Goal: Information Seeking & Learning: Find specific fact

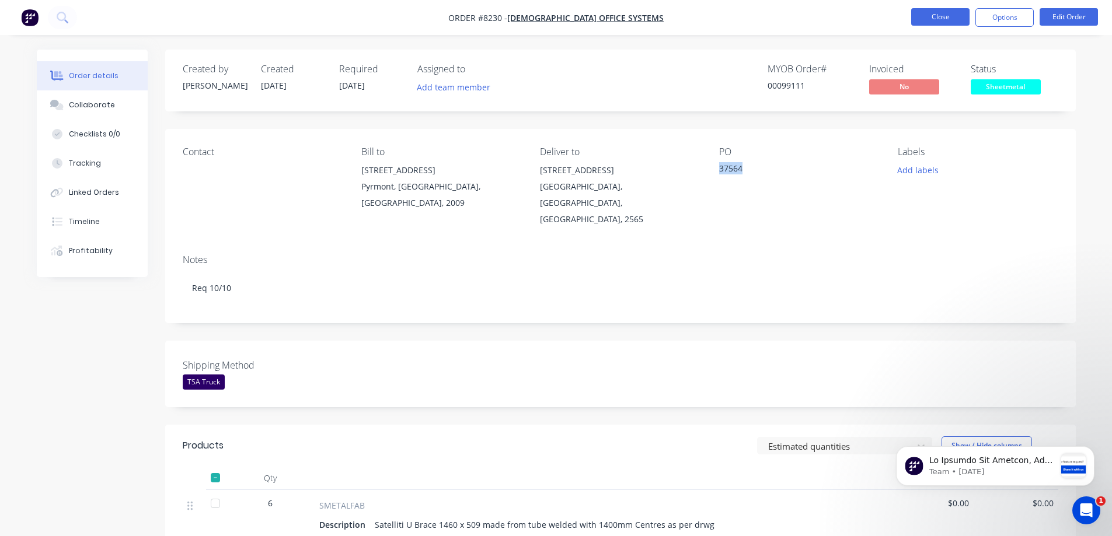
click at [935, 18] on button "Close" at bounding box center [940, 17] width 58 height 18
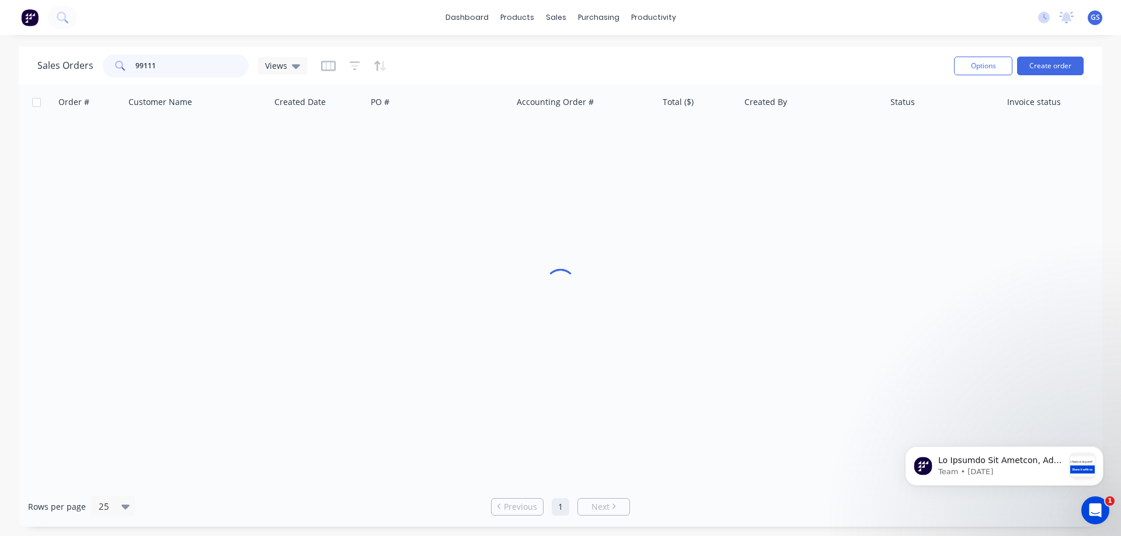
drag, startPoint x: 158, startPoint y: 68, endPoint x: 127, endPoint y: 69, distance: 30.4
click at [127, 69] on div "99111" at bounding box center [176, 65] width 146 height 23
type input "99108"
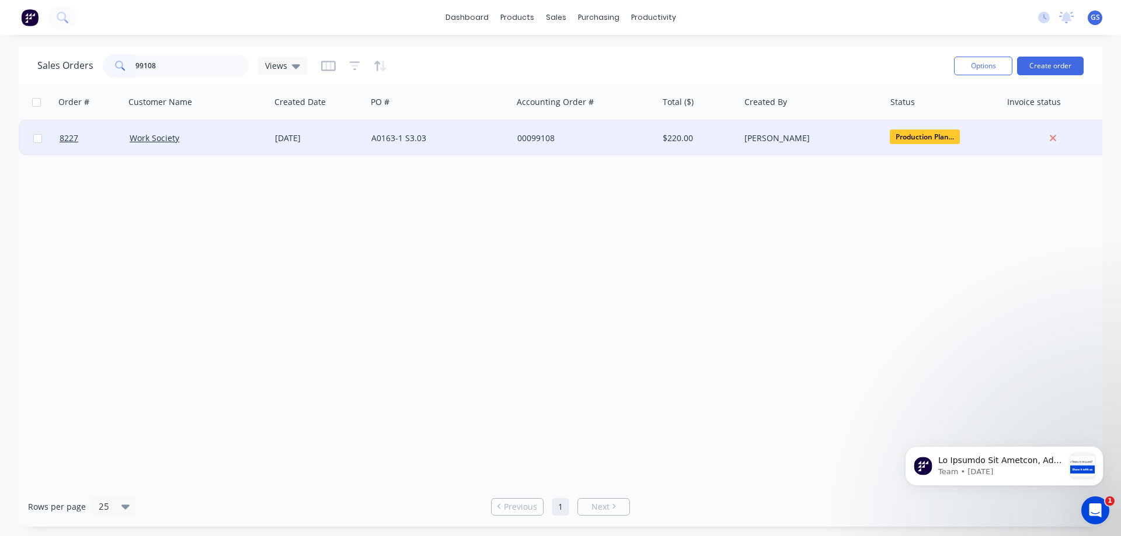
click at [156, 150] on div "Work Society" at bounding box center [197, 138] width 145 height 35
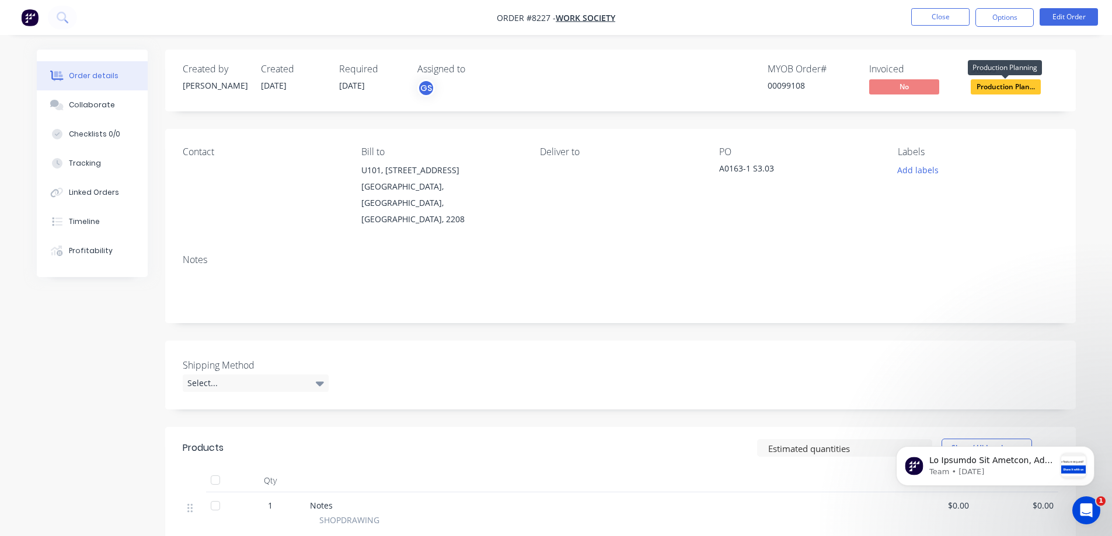
click at [997, 85] on span "Production Plan..." at bounding box center [1006, 86] width 70 height 15
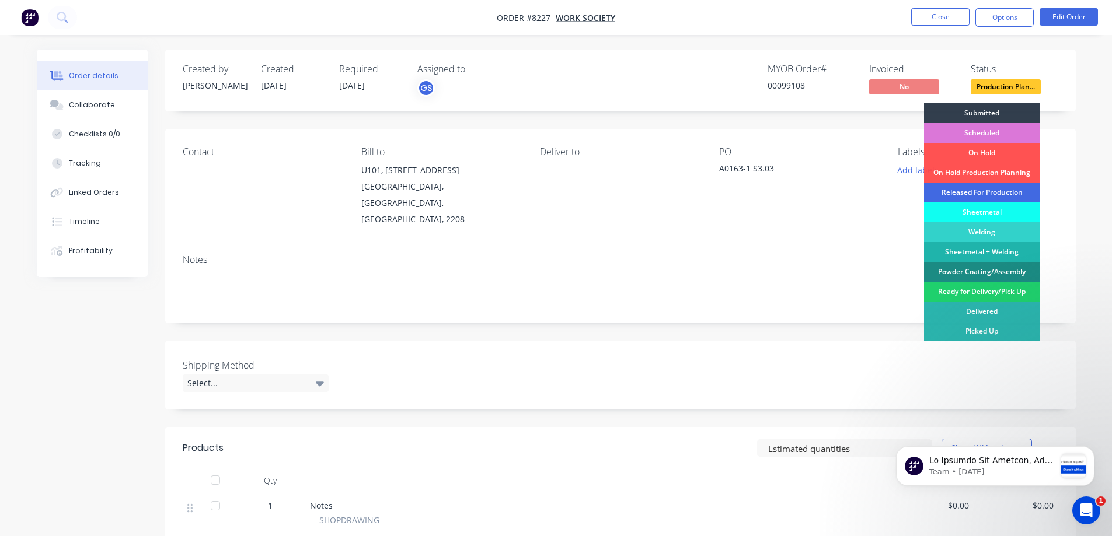
click at [986, 190] on div "Released For Production" at bounding box center [982, 193] width 116 height 20
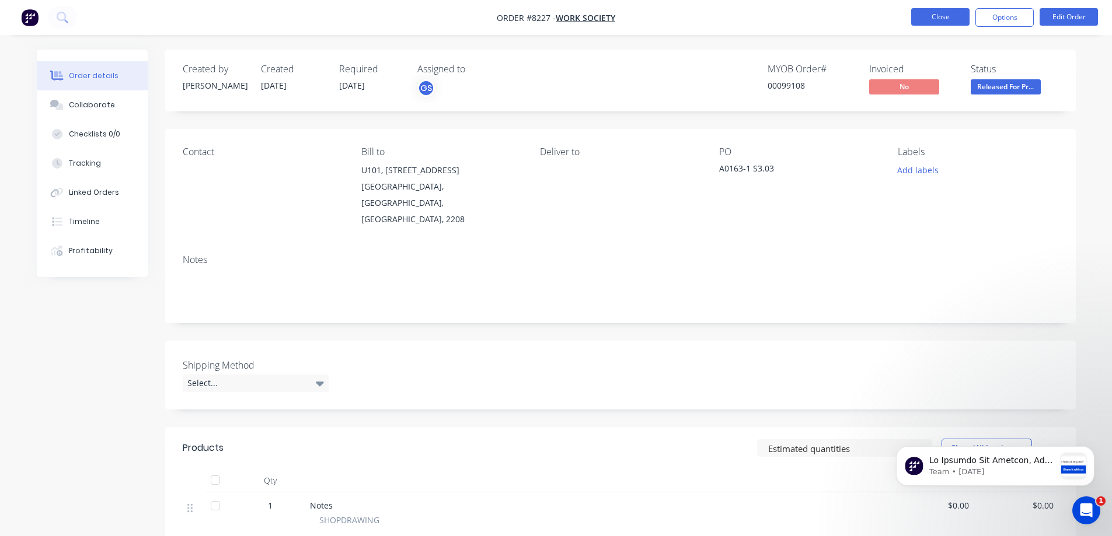
click at [950, 18] on button "Close" at bounding box center [940, 17] width 58 height 18
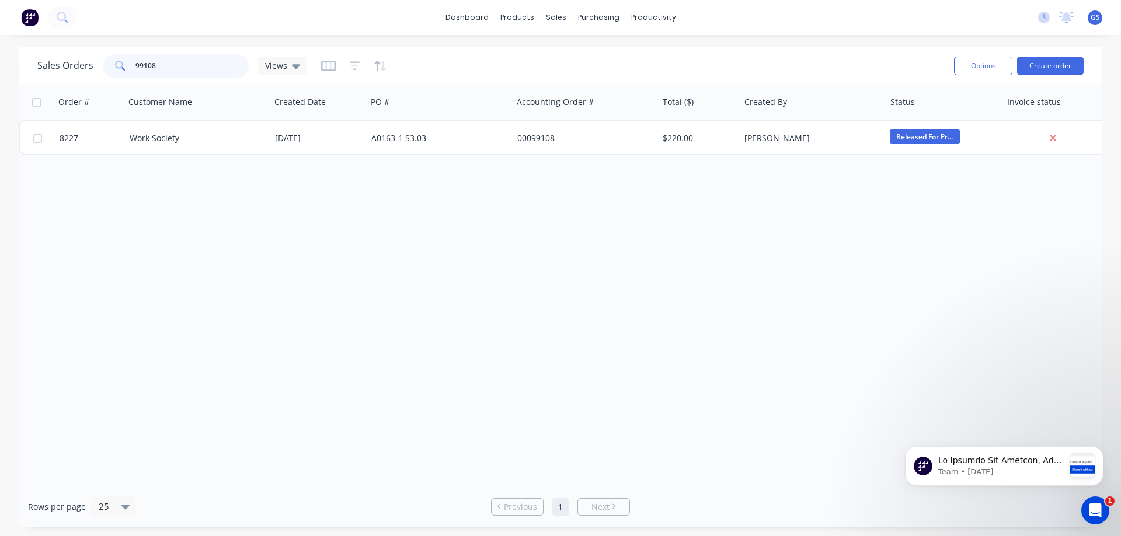
drag, startPoint x: 173, startPoint y: 65, endPoint x: 81, endPoint y: 71, distance: 92.4
click at [81, 71] on div "Sales Orders 99108 Views" at bounding box center [172, 65] width 270 height 23
type input "99174"
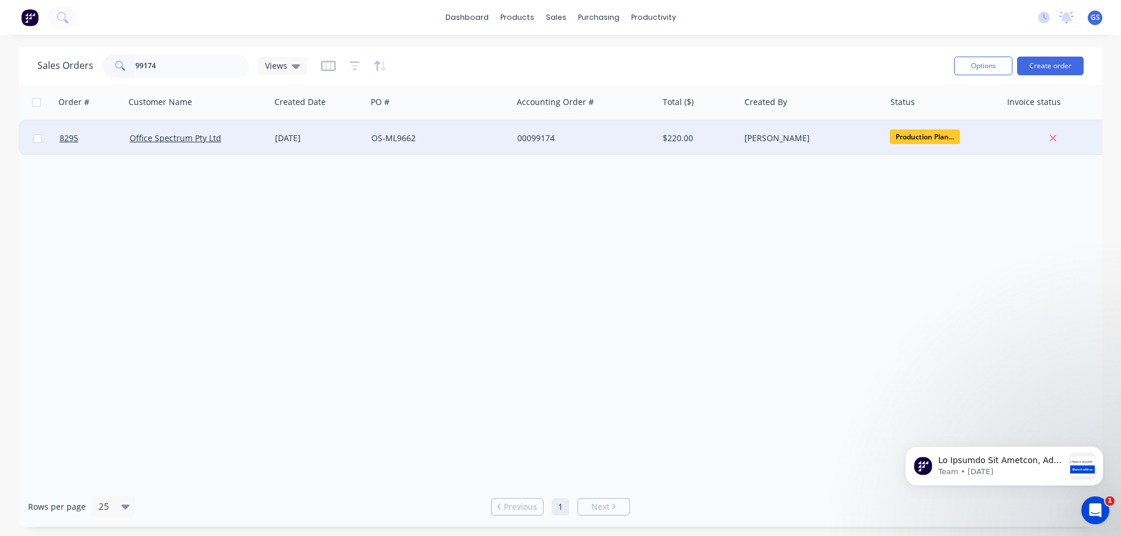
click at [139, 146] on div "Office Spectrum Pty Ltd" at bounding box center [197, 138] width 145 height 35
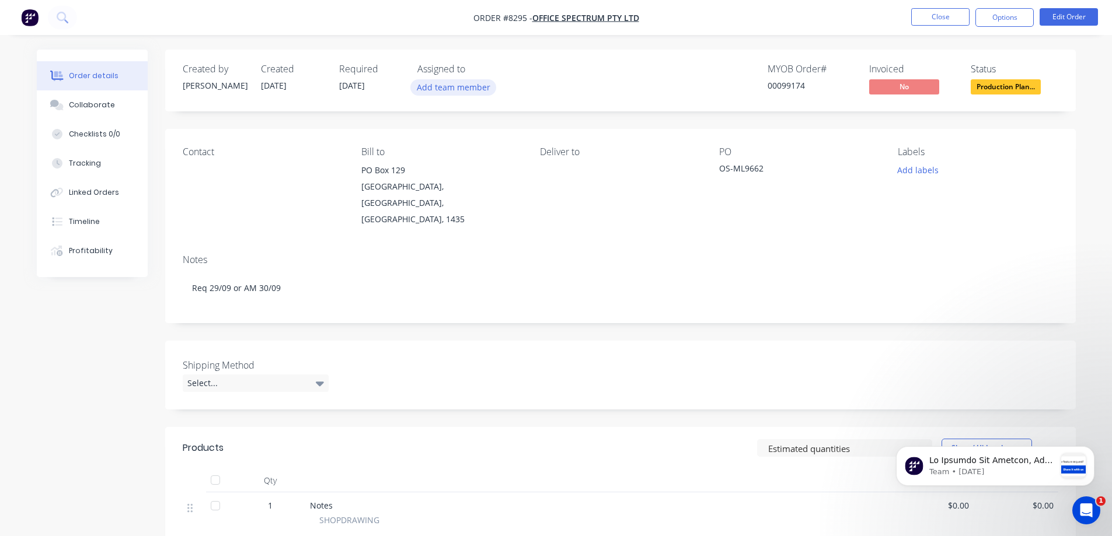
click at [459, 96] on div "Add team member" at bounding box center [475, 88] width 117 height 18
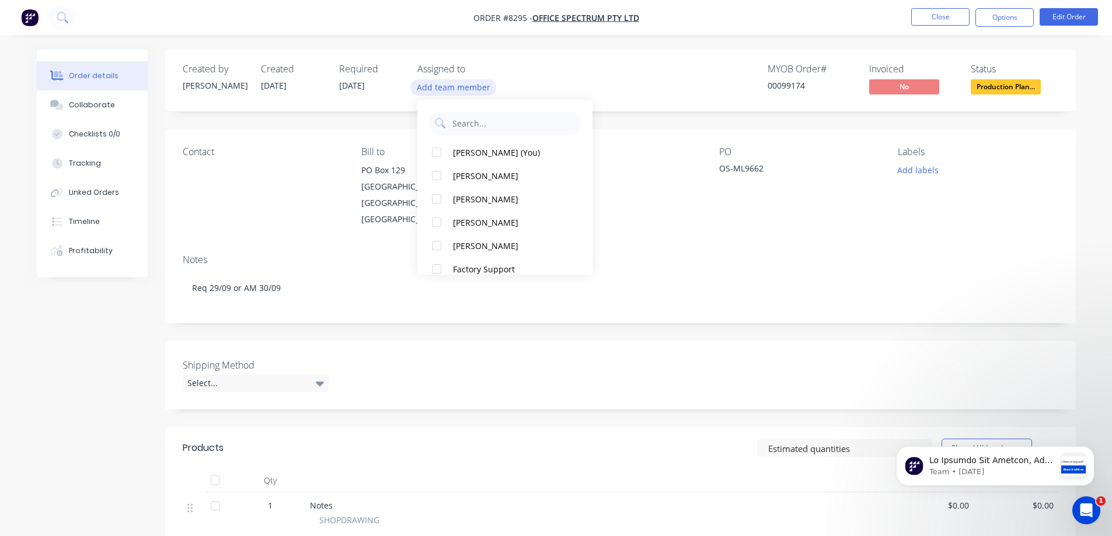
click at [458, 90] on button "Add team member" at bounding box center [453, 87] width 86 height 16
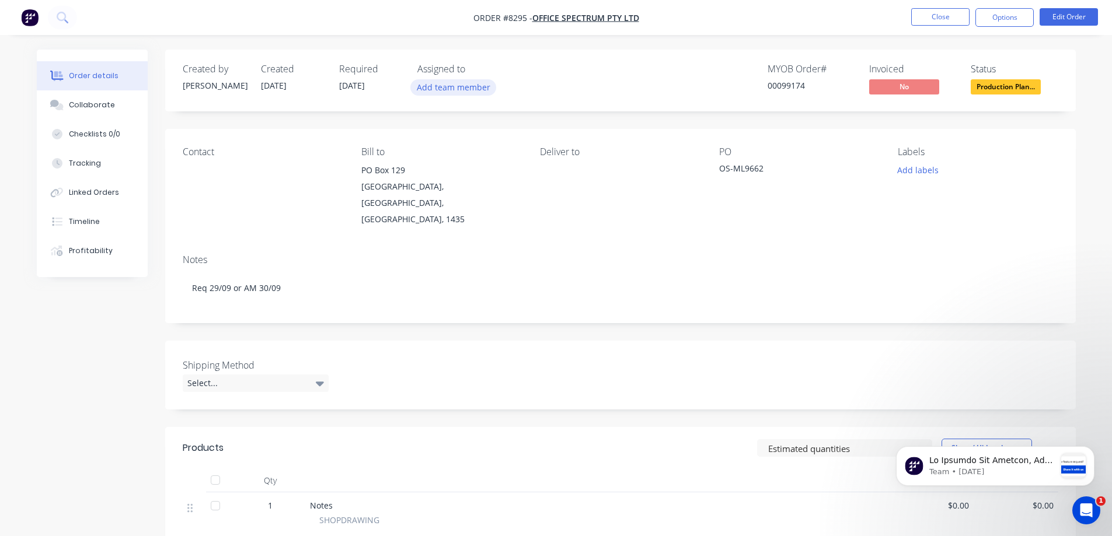
click at [458, 88] on button "Add team member" at bounding box center [453, 87] width 86 height 16
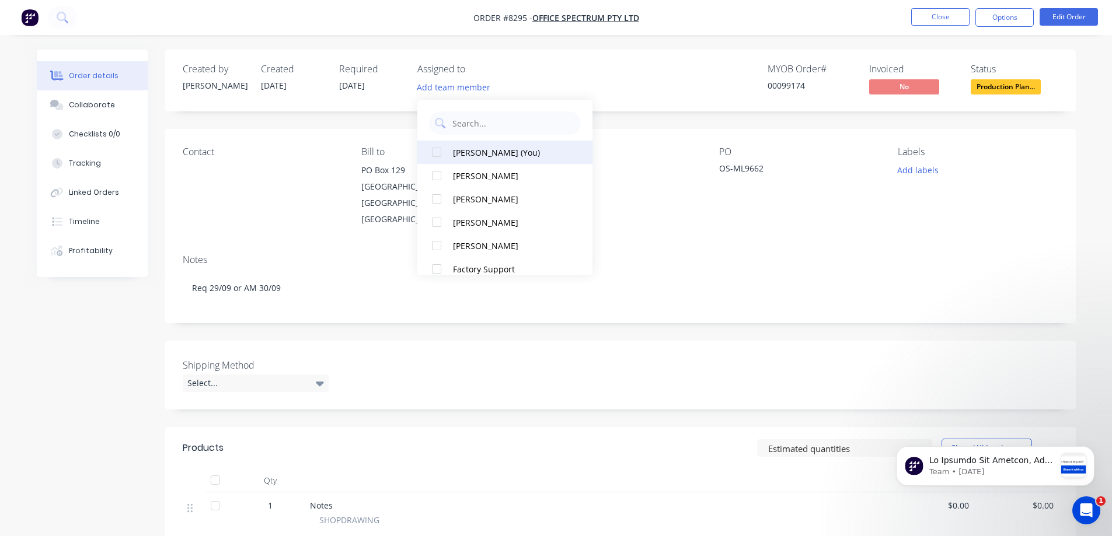
click at [470, 153] on div "[PERSON_NAME] (You)" at bounding box center [511, 153] width 117 height 12
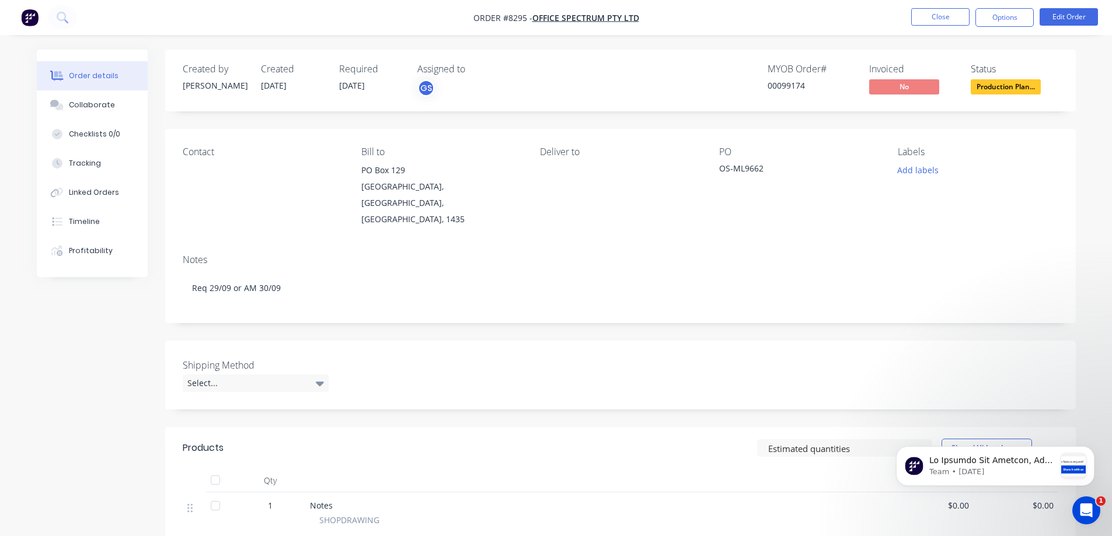
click at [594, 87] on div "MYOB Order # 00099174 Invoiced No Status Production Plan..." at bounding box center [796, 81] width 524 height 34
click at [936, 10] on button "Close" at bounding box center [940, 17] width 58 height 18
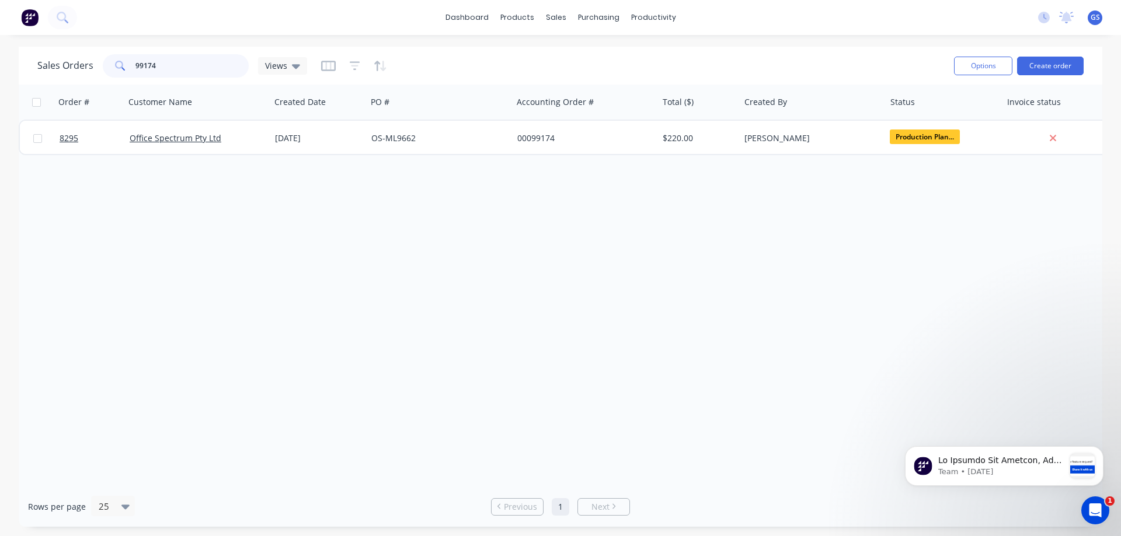
drag, startPoint x: 163, startPoint y: 68, endPoint x: 111, endPoint y: 70, distance: 52.0
click at [111, 70] on div "99174" at bounding box center [176, 65] width 146 height 23
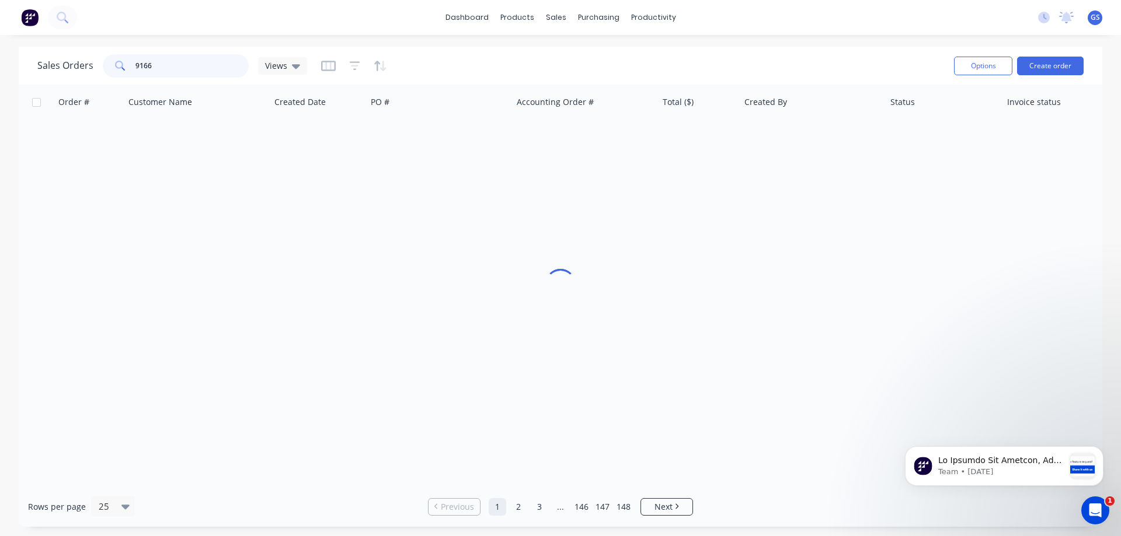
click at [144, 69] on input "9166" at bounding box center [192, 65] width 114 height 23
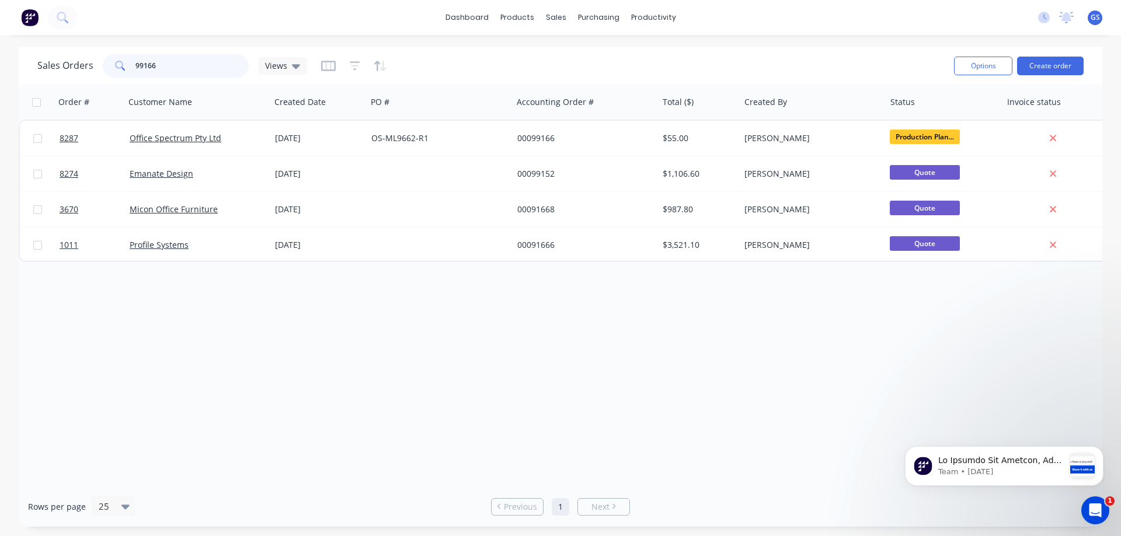
type input "99166"
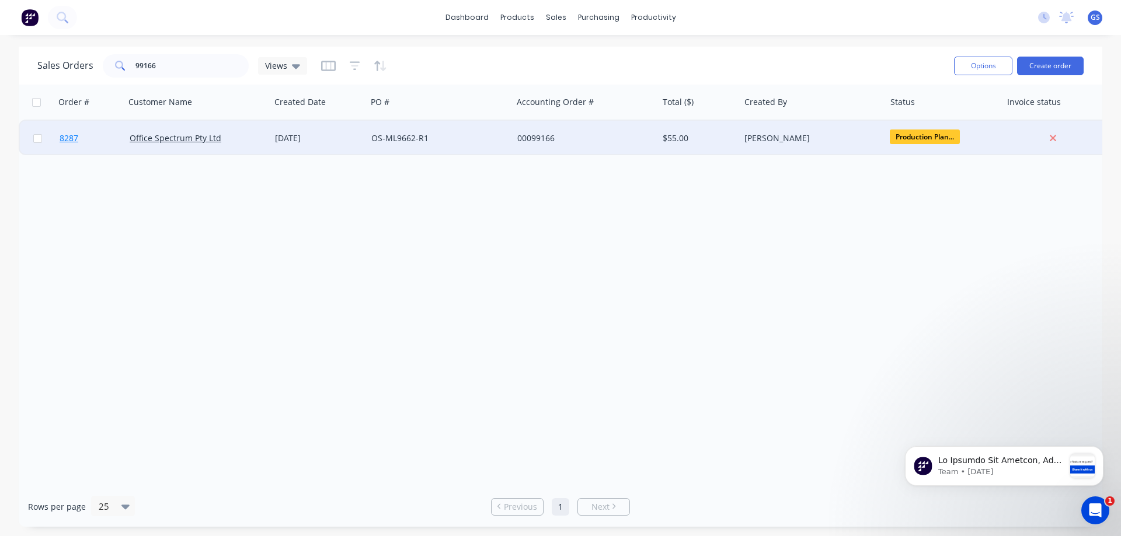
click at [128, 147] on link "8287" at bounding box center [95, 138] width 70 height 35
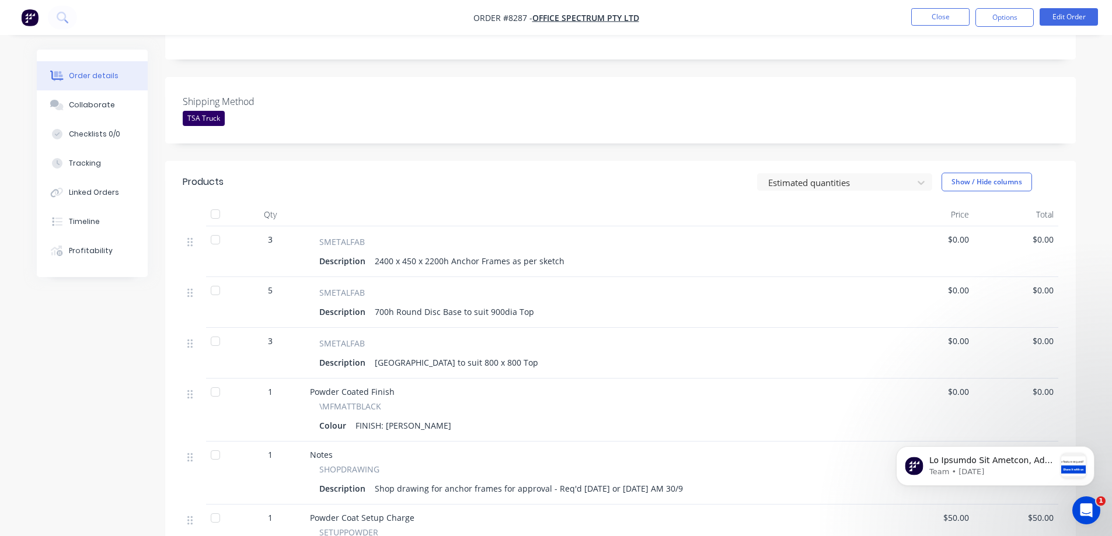
scroll to position [292, 0]
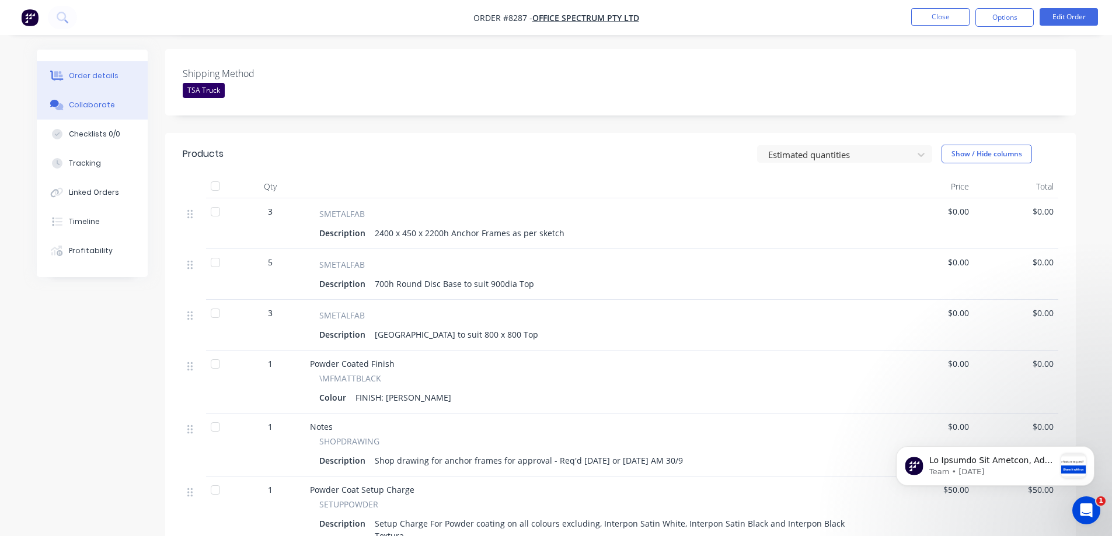
click at [86, 106] on div "Collaborate" at bounding box center [92, 105] width 46 height 11
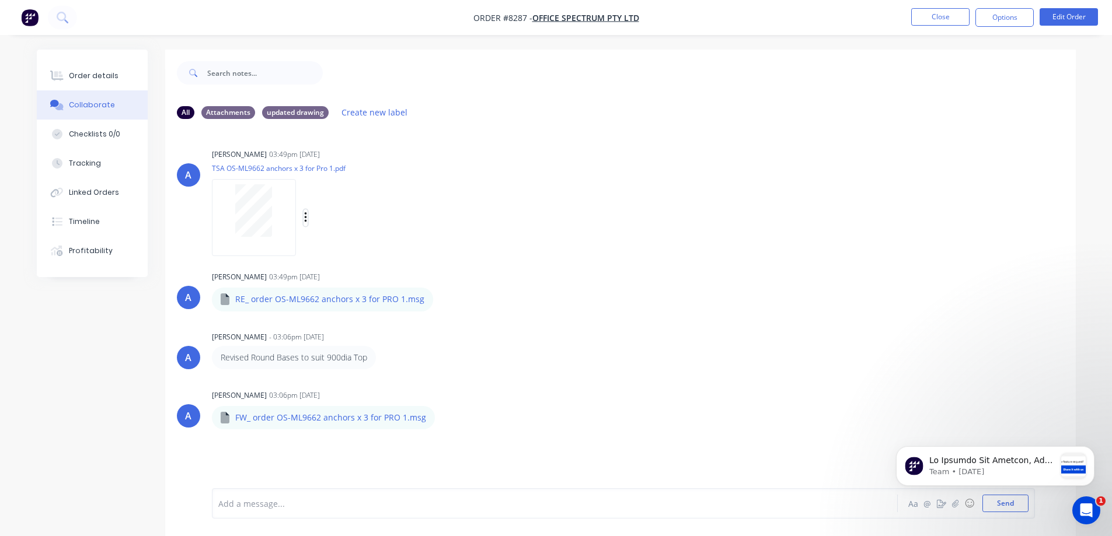
click at [304, 217] on icon "button" at bounding box center [306, 217] width 4 height 13
click at [354, 247] on button "Download" at bounding box center [381, 249] width 131 height 26
click at [441, 302] on icon "button" at bounding box center [443, 299] width 4 height 13
click at [480, 333] on button "Download" at bounding box center [519, 331] width 131 height 26
click at [443, 420] on icon "button" at bounding box center [445, 417] width 4 height 13
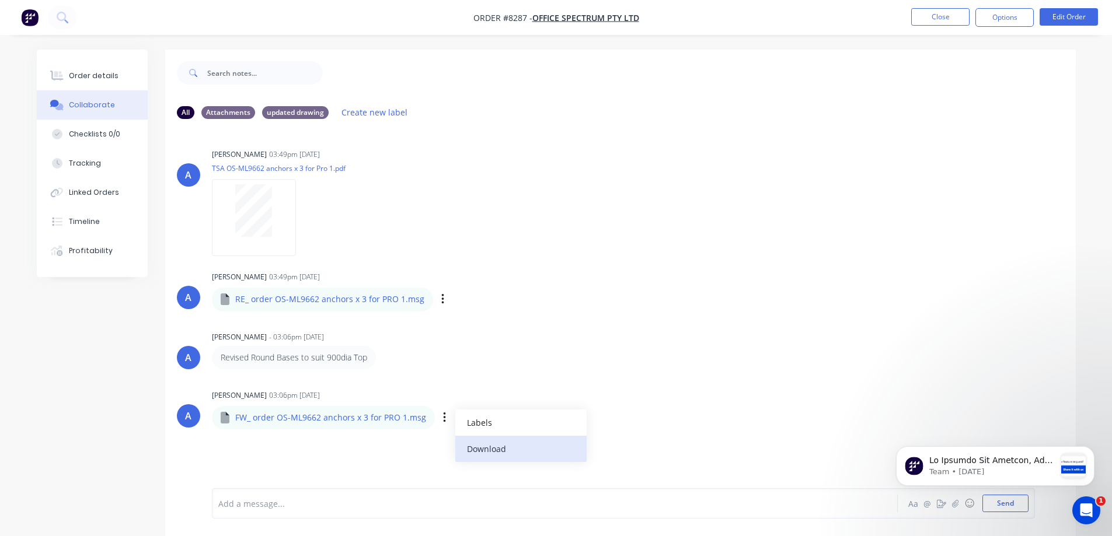
click at [479, 445] on button "Download" at bounding box center [520, 449] width 131 height 26
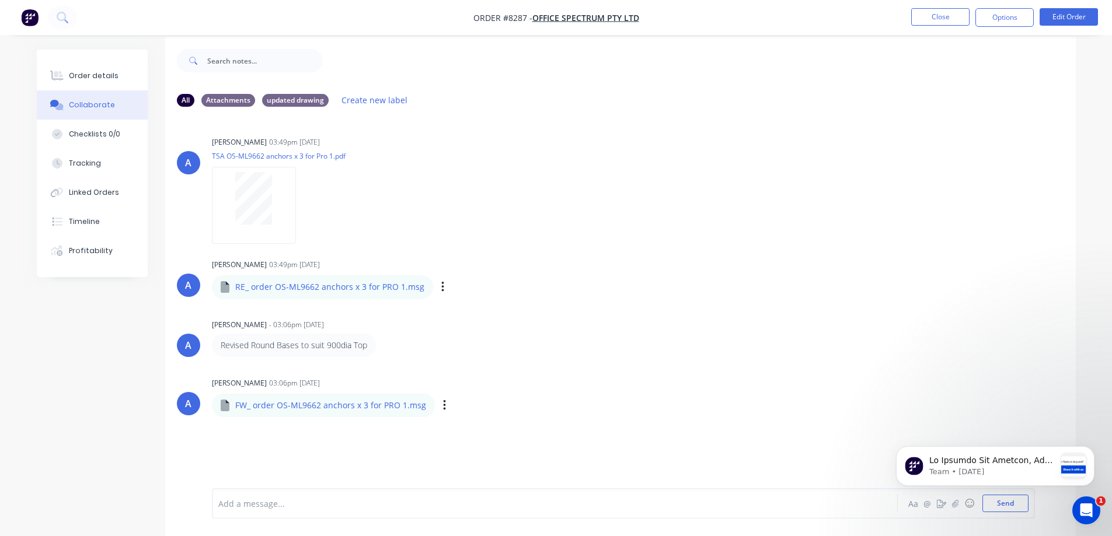
scroll to position [18, 0]
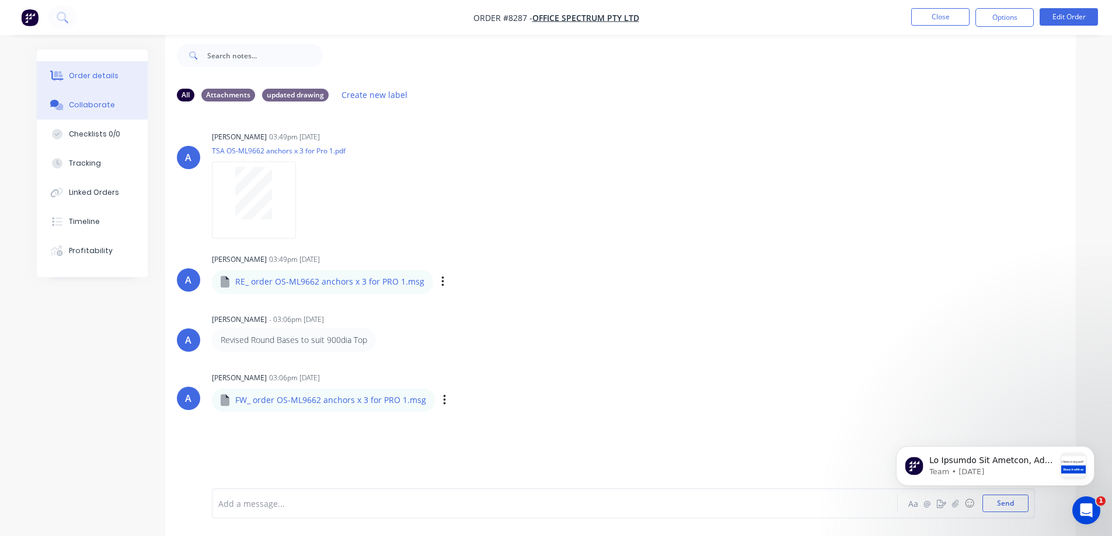
click at [93, 75] on div "Order details" at bounding box center [94, 76] width 50 height 11
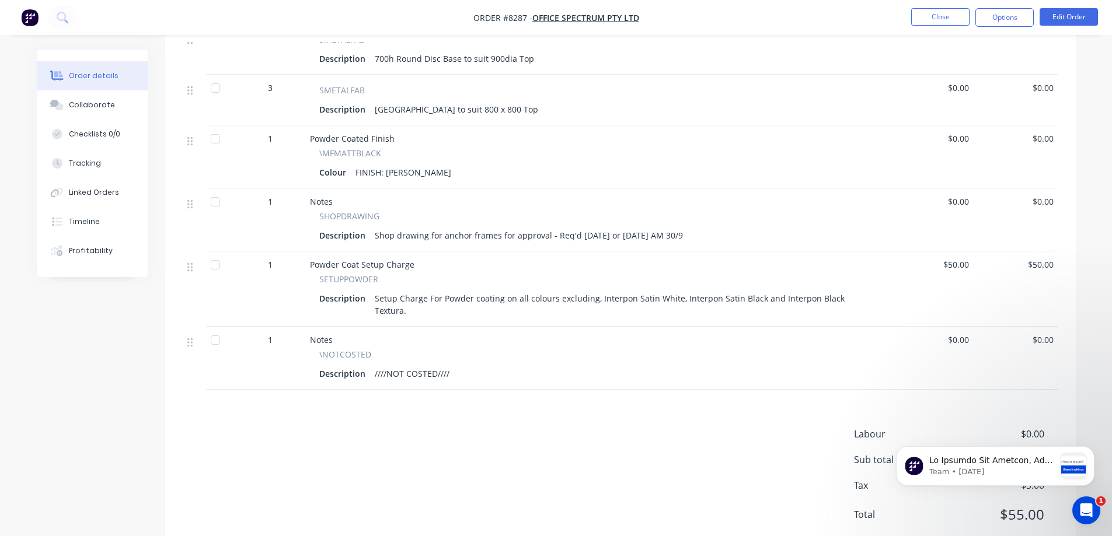
scroll to position [524, 0]
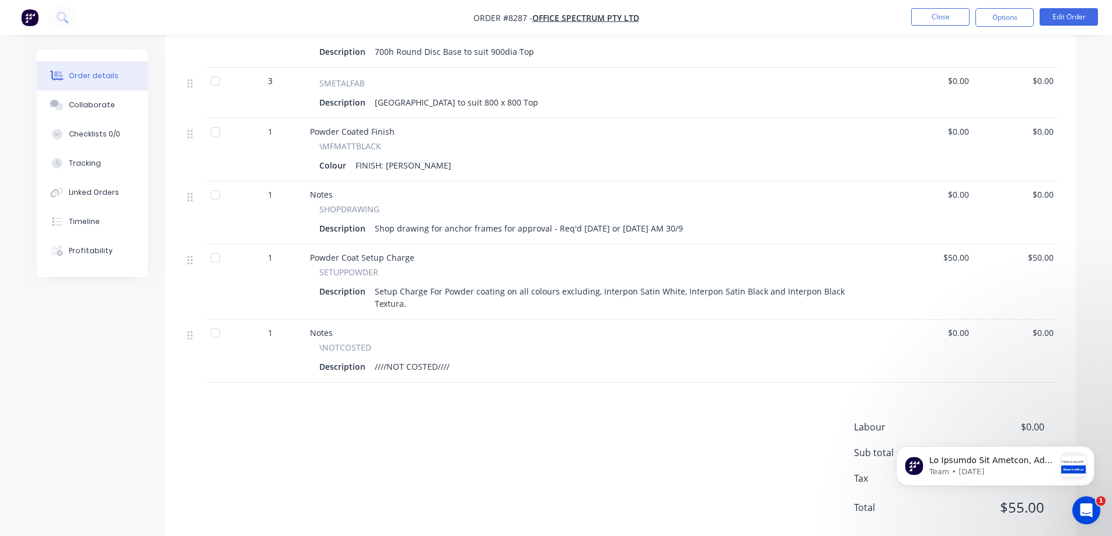
click at [843, 45] on div "SMETALFAB Description 700h Round Disc Base to suit 900dia Top" at bounding box center [597, 42] width 584 height 51
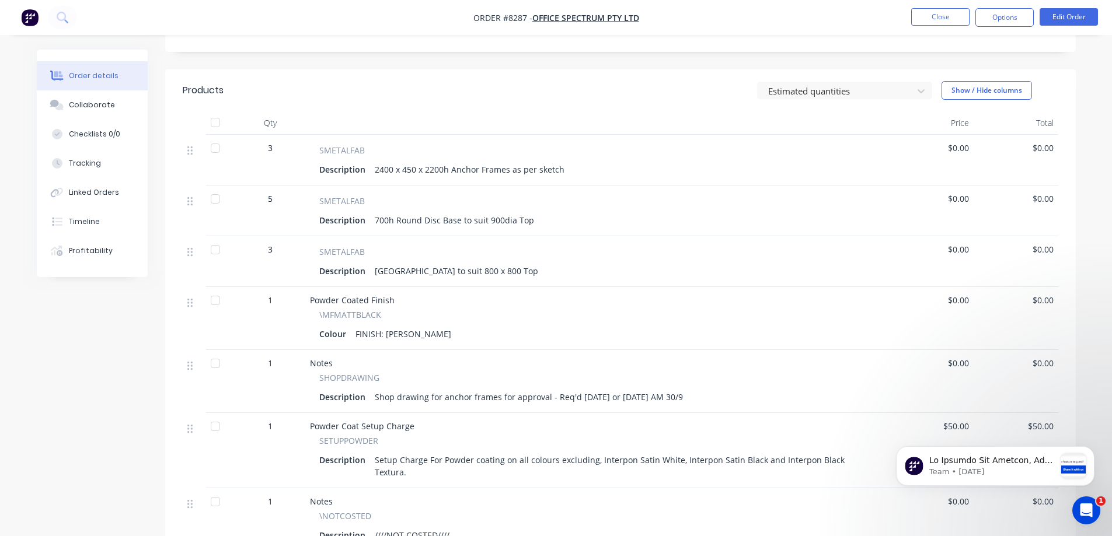
scroll to position [349, 0]
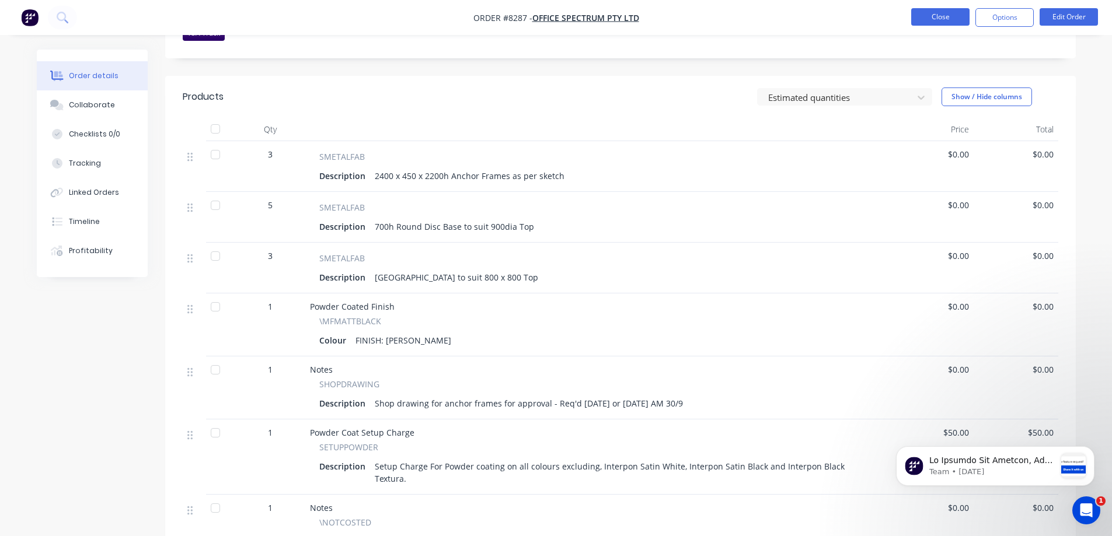
click at [939, 12] on button "Close" at bounding box center [940, 17] width 58 height 18
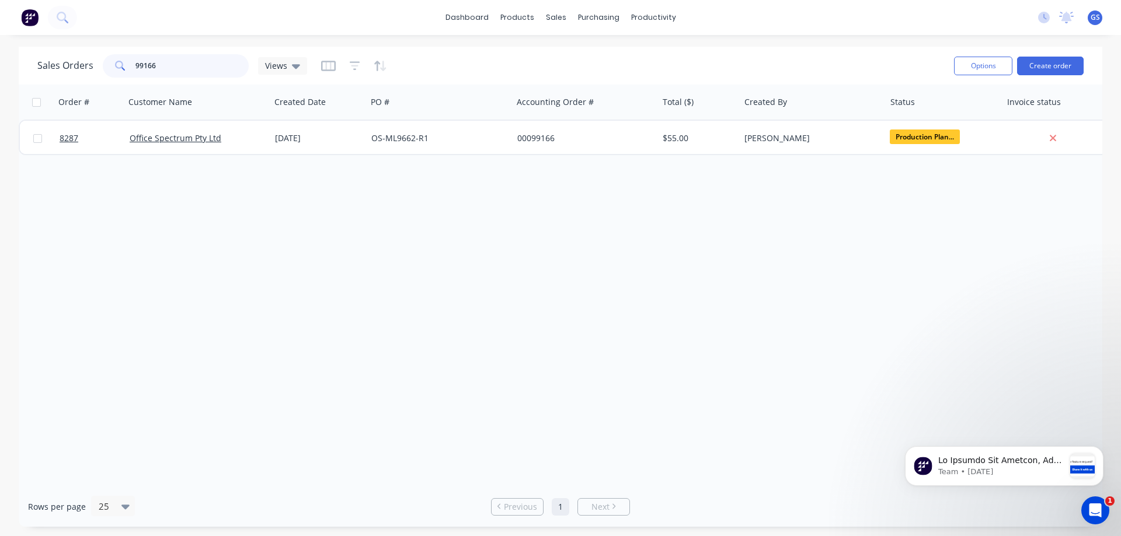
click at [155, 63] on input "99166" at bounding box center [192, 65] width 114 height 23
type input "99111"
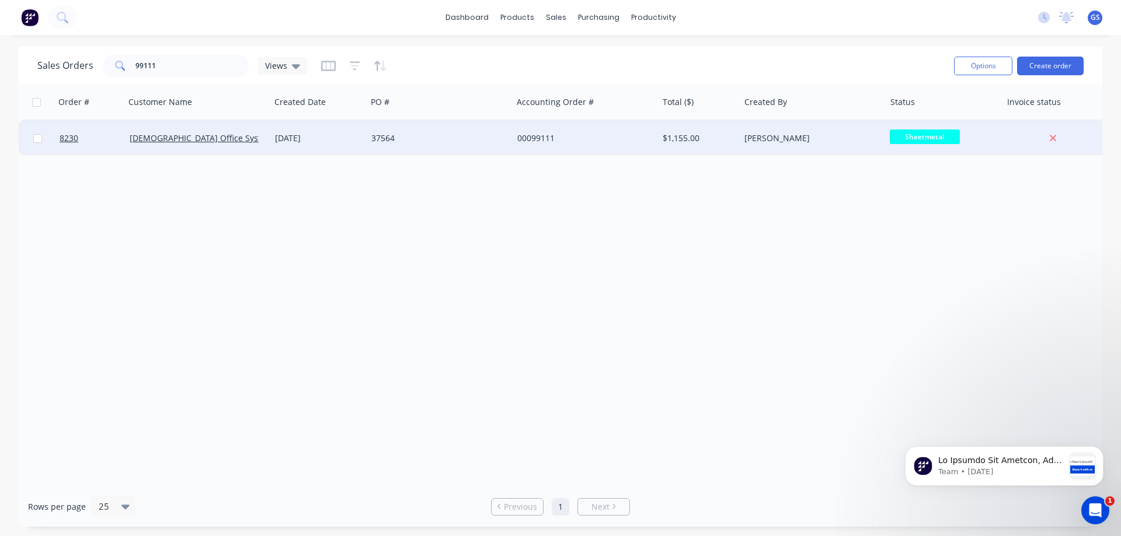
click at [189, 149] on div "[DEMOGRAPHIC_DATA] Office Systems" at bounding box center [197, 138] width 145 height 35
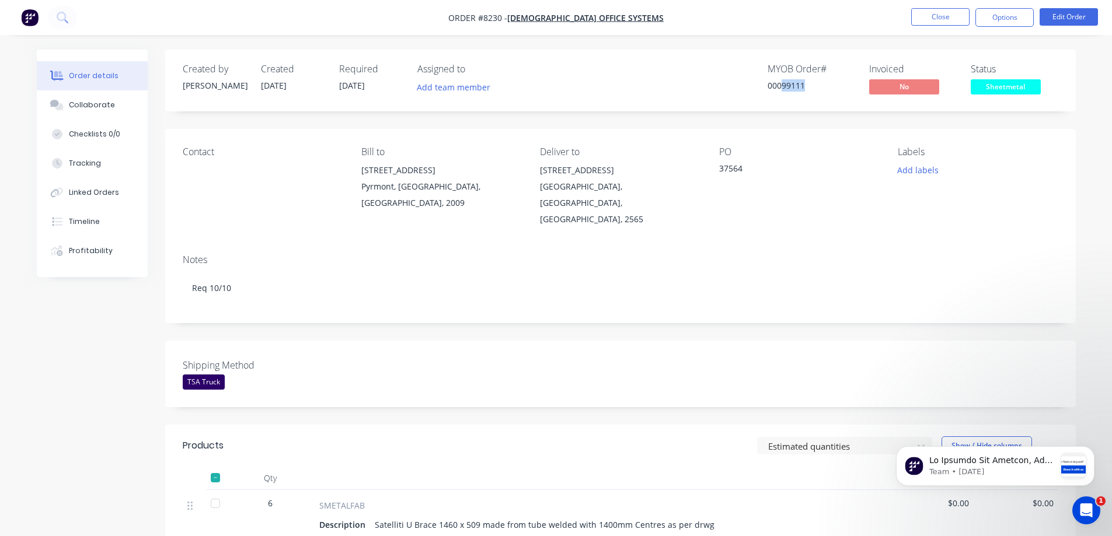
drag, startPoint x: 783, startPoint y: 83, endPoint x: 804, endPoint y: 94, distance: 24.0
click at [804, 94] on div "MYOB Order # 00099111" at bounding box center [812, 81] width 88 height 34
copy div "99111"
drag, startPoint x: 340, startPoint y: 83, endPoint x: 371, endPoint y: 94, distance: 33.2
click at [371, 94] on div "Required [DATE]" at bounding box center [371, 81] width 64 height 34
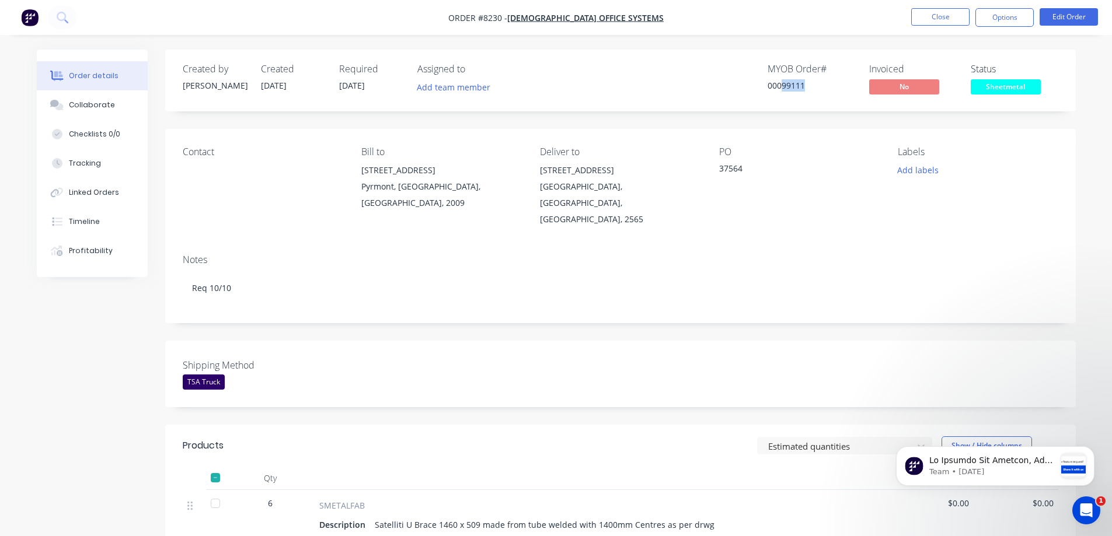
copy span "[DATE]"
click at [317, 140] on div "Contact Bill to [STREET_ADDRESS], 2009 Deliver to [STREET_ADDRESS] PO 37564 Lab…" at bounding box center [620, 187] width 911 height 116
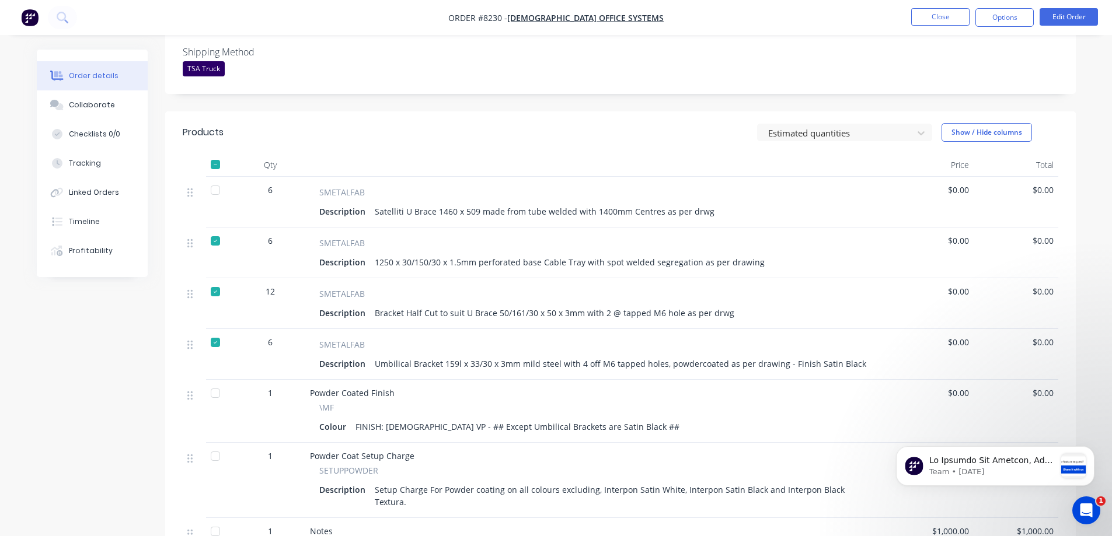
scroll to position [350, 0]
